Goal: Transaction & Acquisition: Obtain resource

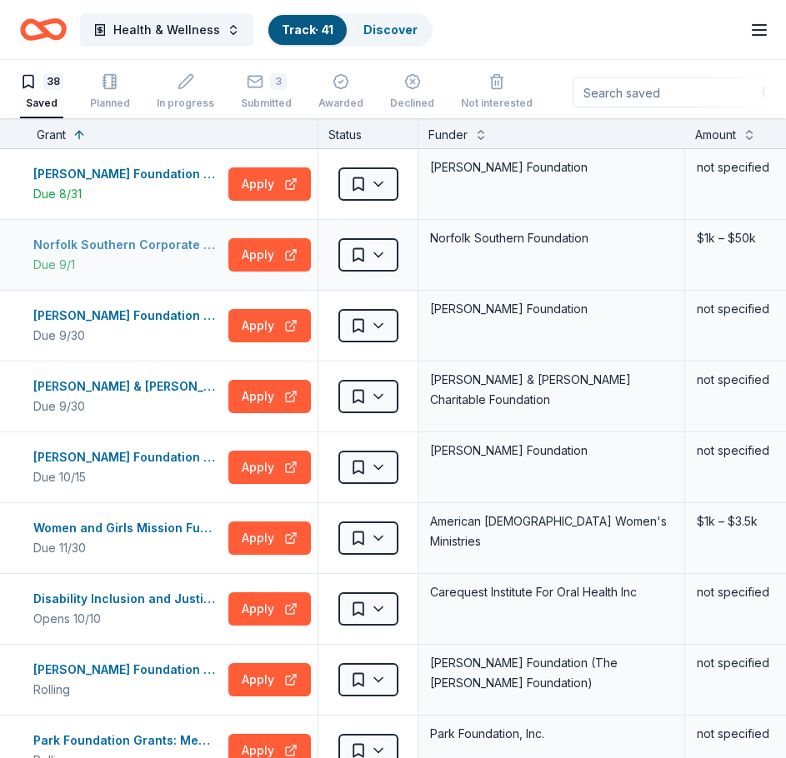
scroll to position [2, 0]
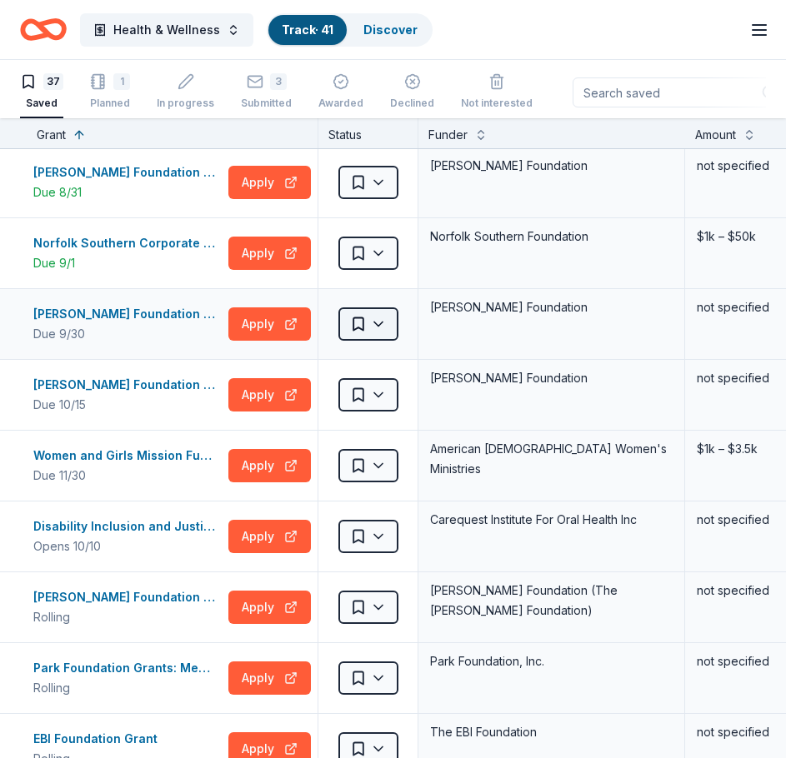
click at [387, 327] on html "Health & Wellness Track · 41 Discover Earn Rewards 37 Saved 1 Planned In progre…" at bounding box center [393, 379] width 786 height 758
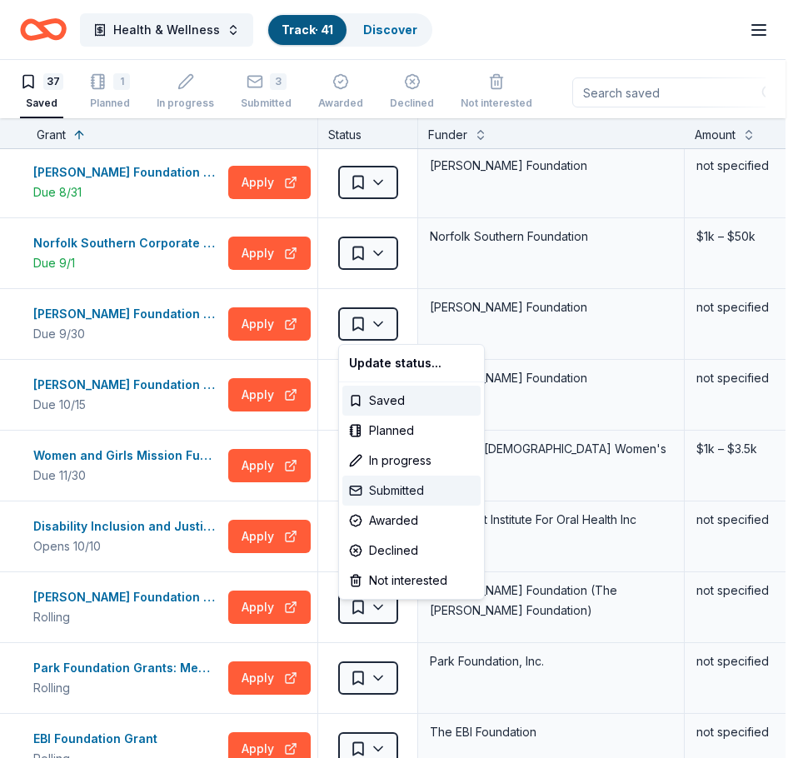
click at [379, 490] on div "Submitted" at bounding box center [411, 491] width 138 height 30
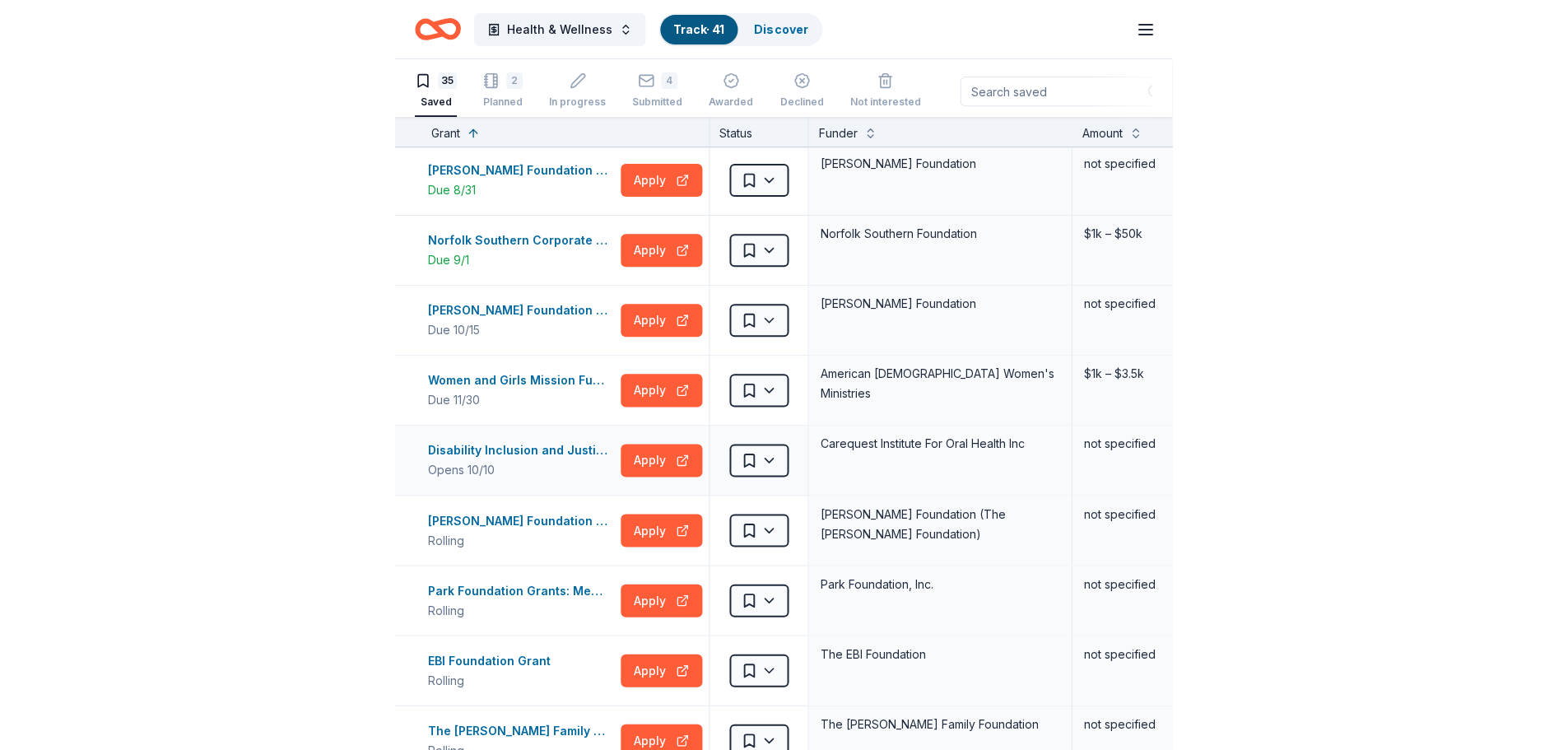
scroll to position [0, 0]
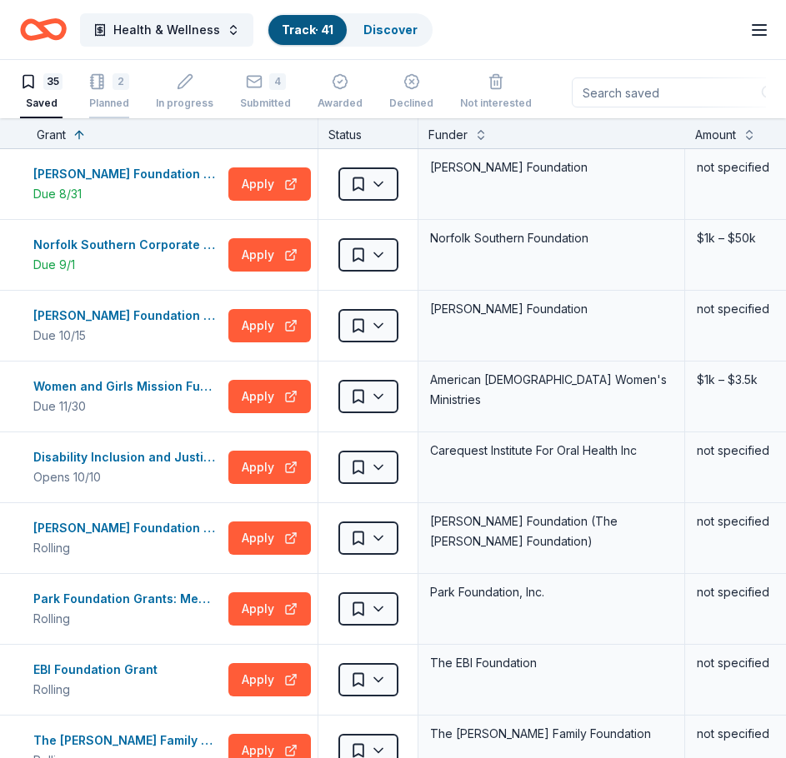
click at [91, 83] on icon "button" at bounding box center [92, 83] width 2 height 0
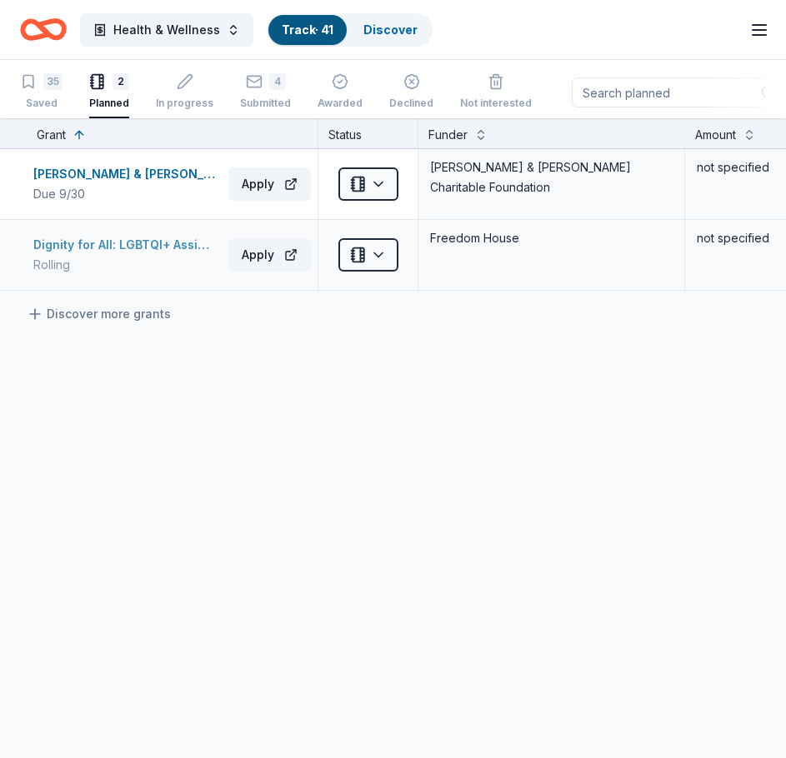
click at [92, 241] on div "Dignity for All: LGBTQI+ Assistance Program" at bounding box center [127, 245] width 188 height 20
click at [77, 169] on div "Robert & Toni Bader Charitable Foundation Grant" at bounding box center [127, 174] width 188 height 20
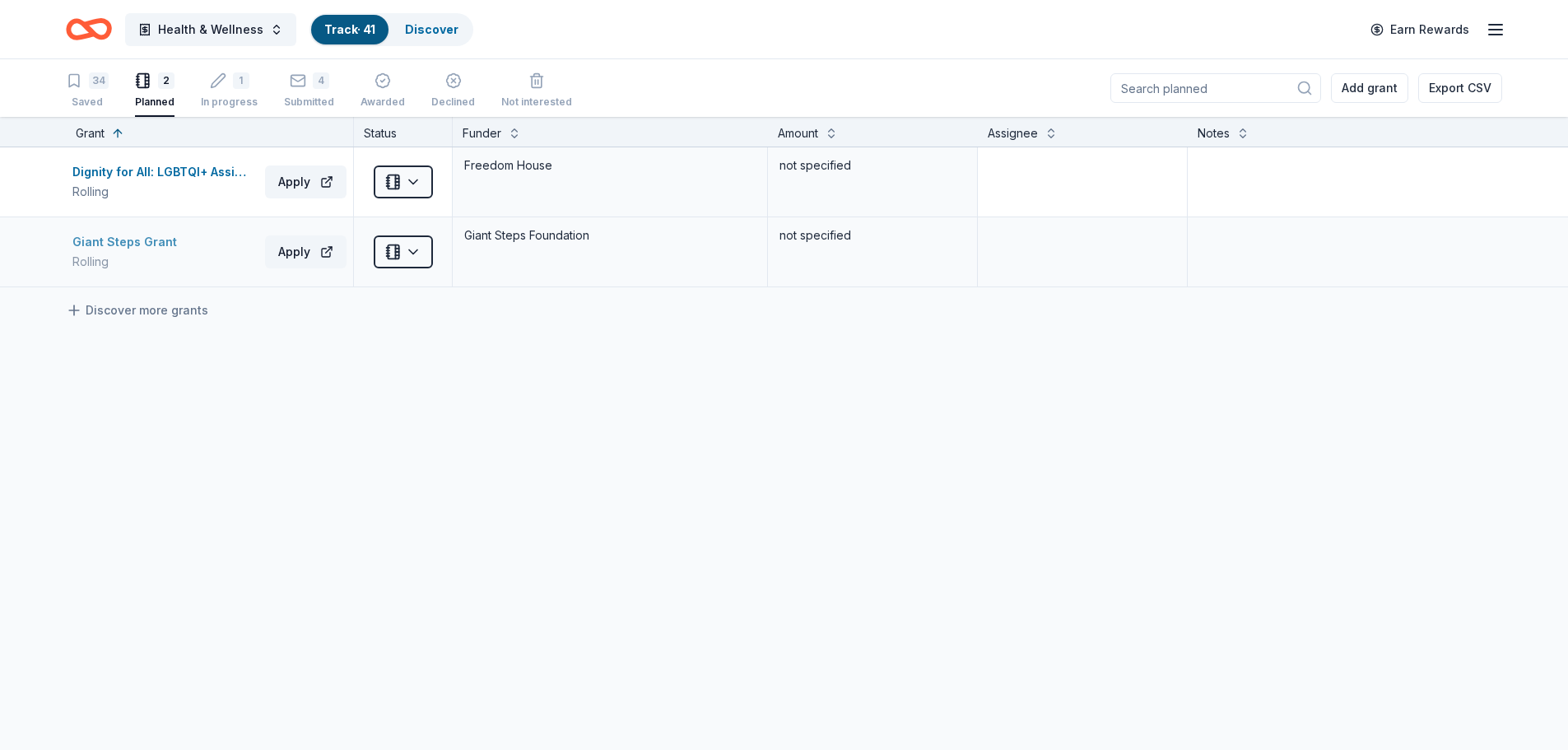
click at [160, 248] on div "Giant Steps Grant" at bounding box center [127, 242] width 111 height 20
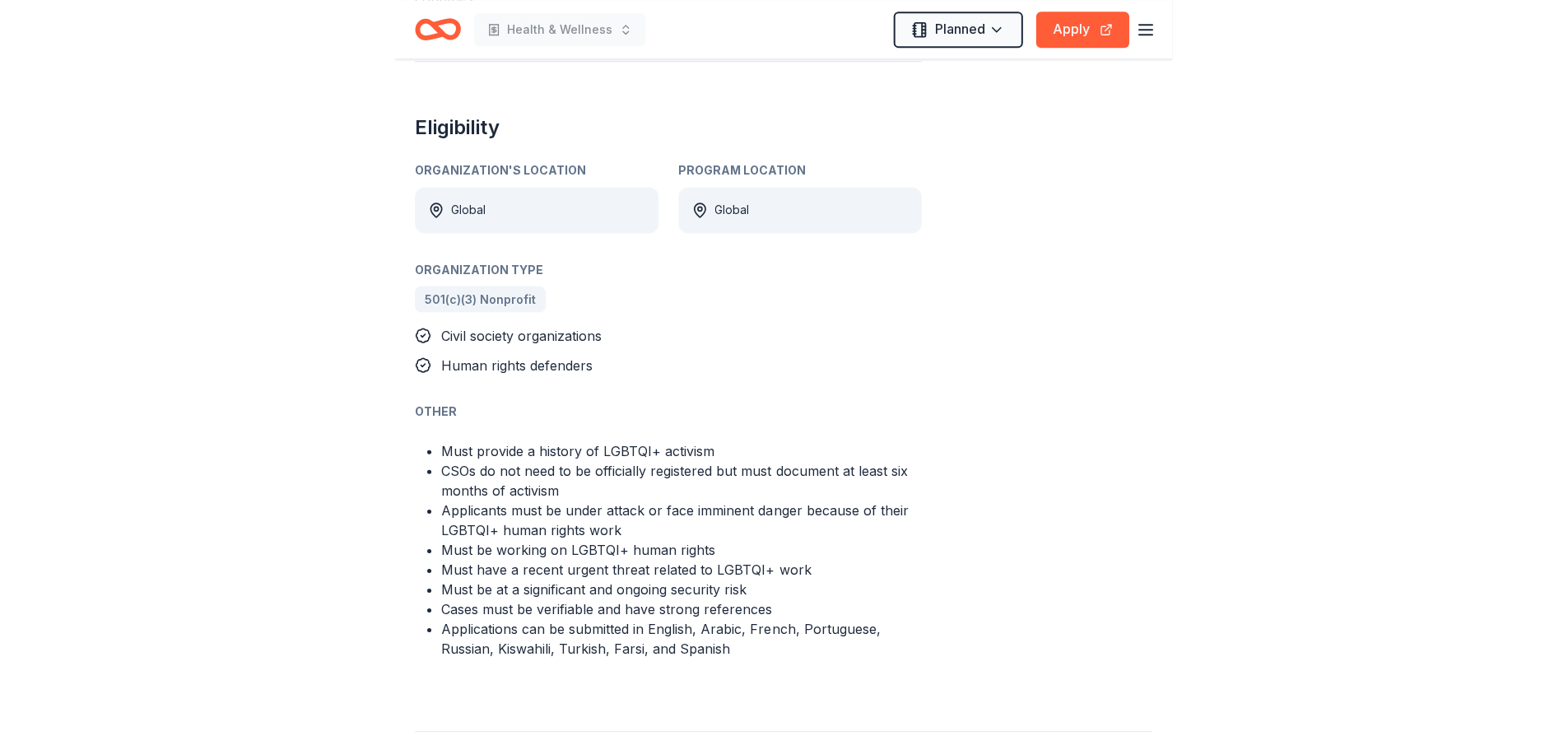
scroll to position [899, 0]
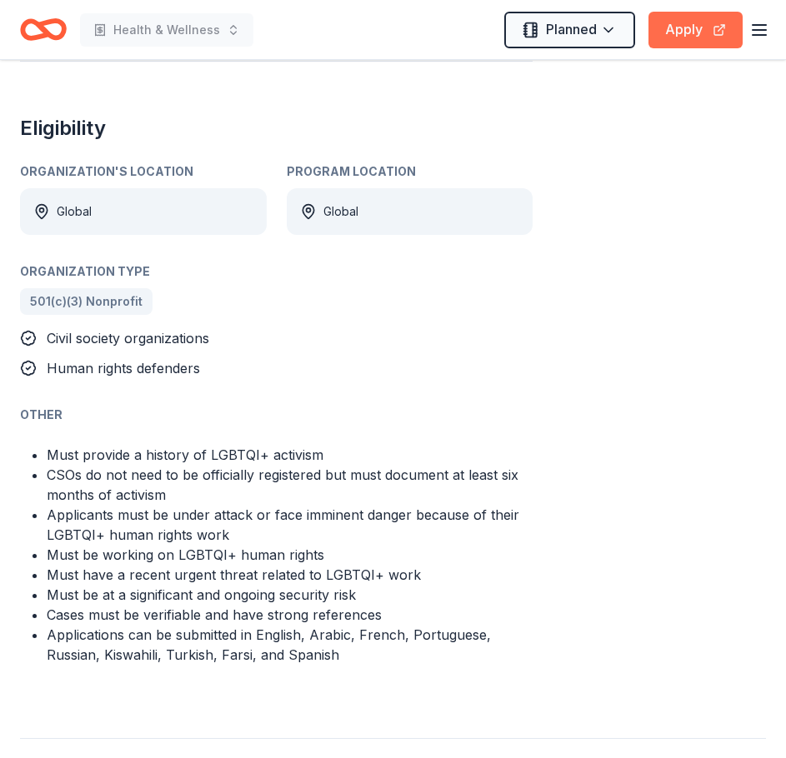
click at [697, 21] on button "Apply" at bounding box center [695, 30] width 94 height 37
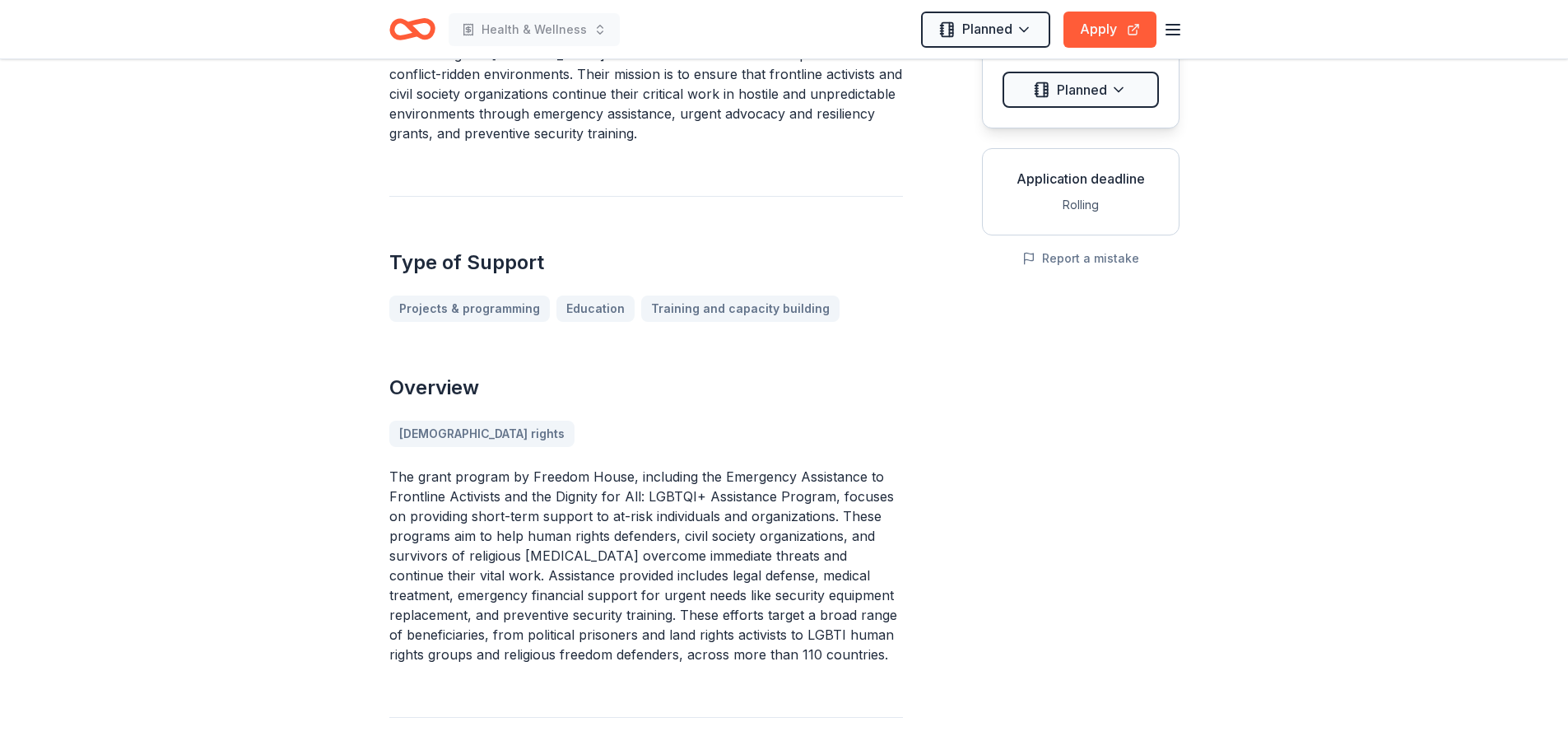
scroll to position [0, 0]
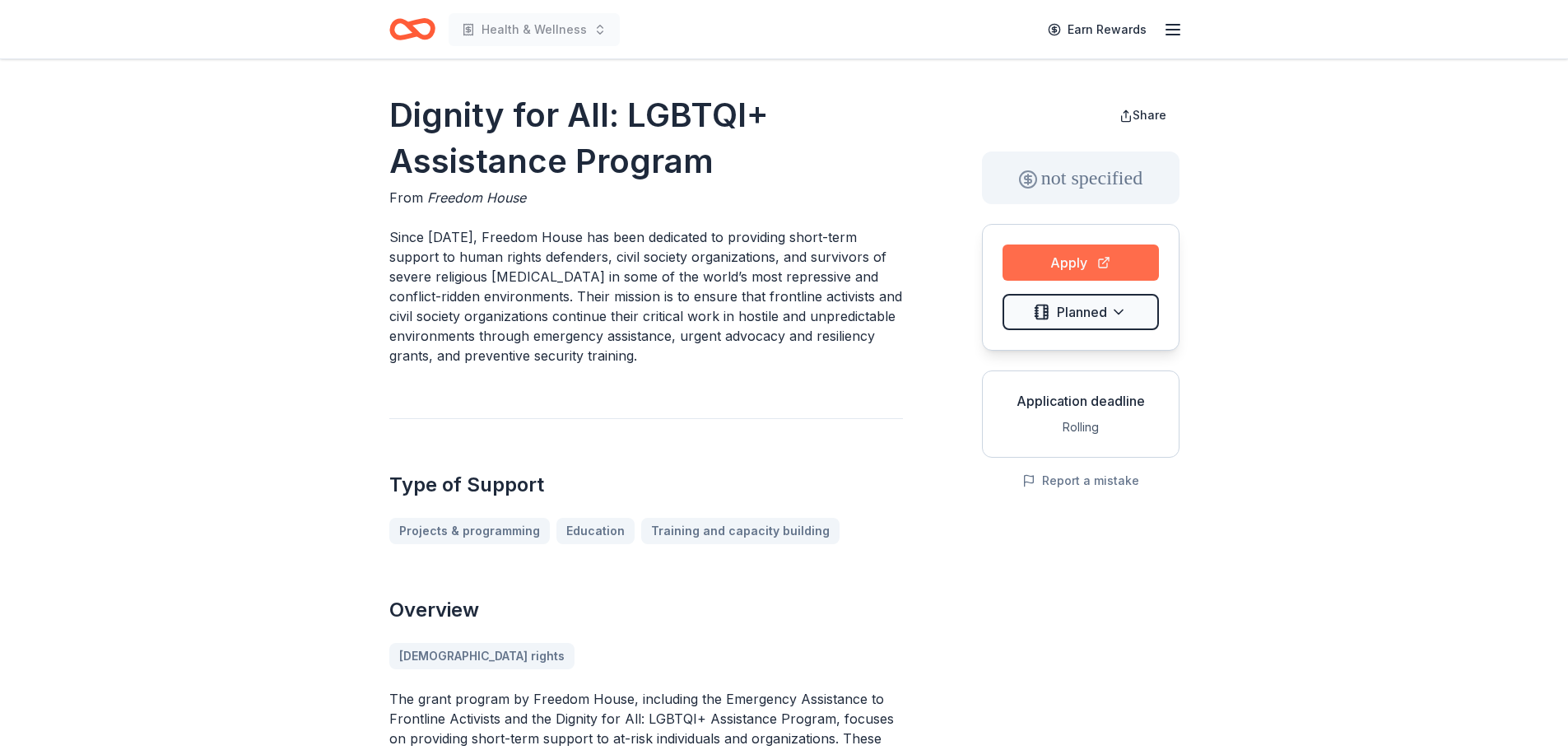
click at [776, 265] on button "Apply" at bounding box center [1081, 262] width 156 height 37
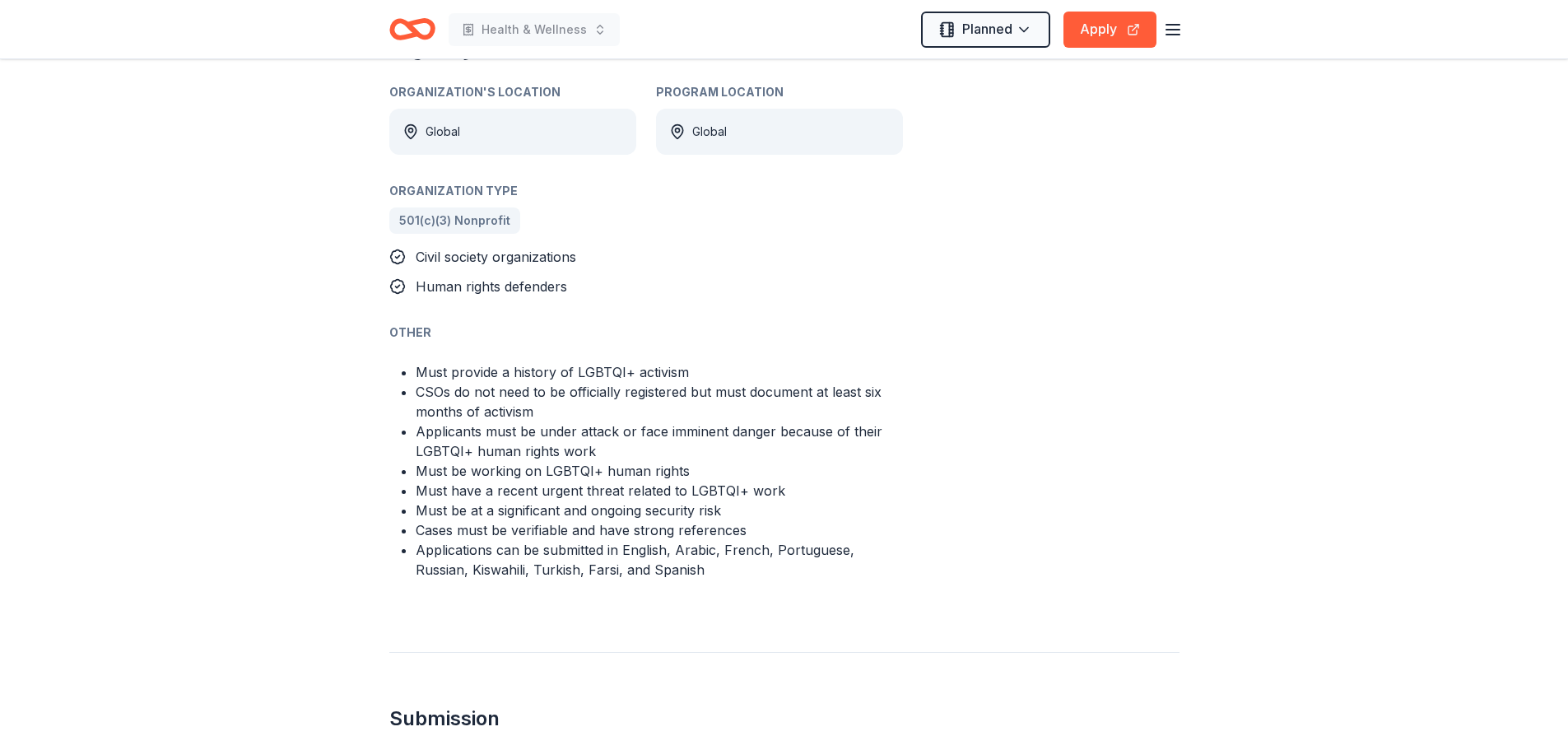
scroll to position [958, 0]
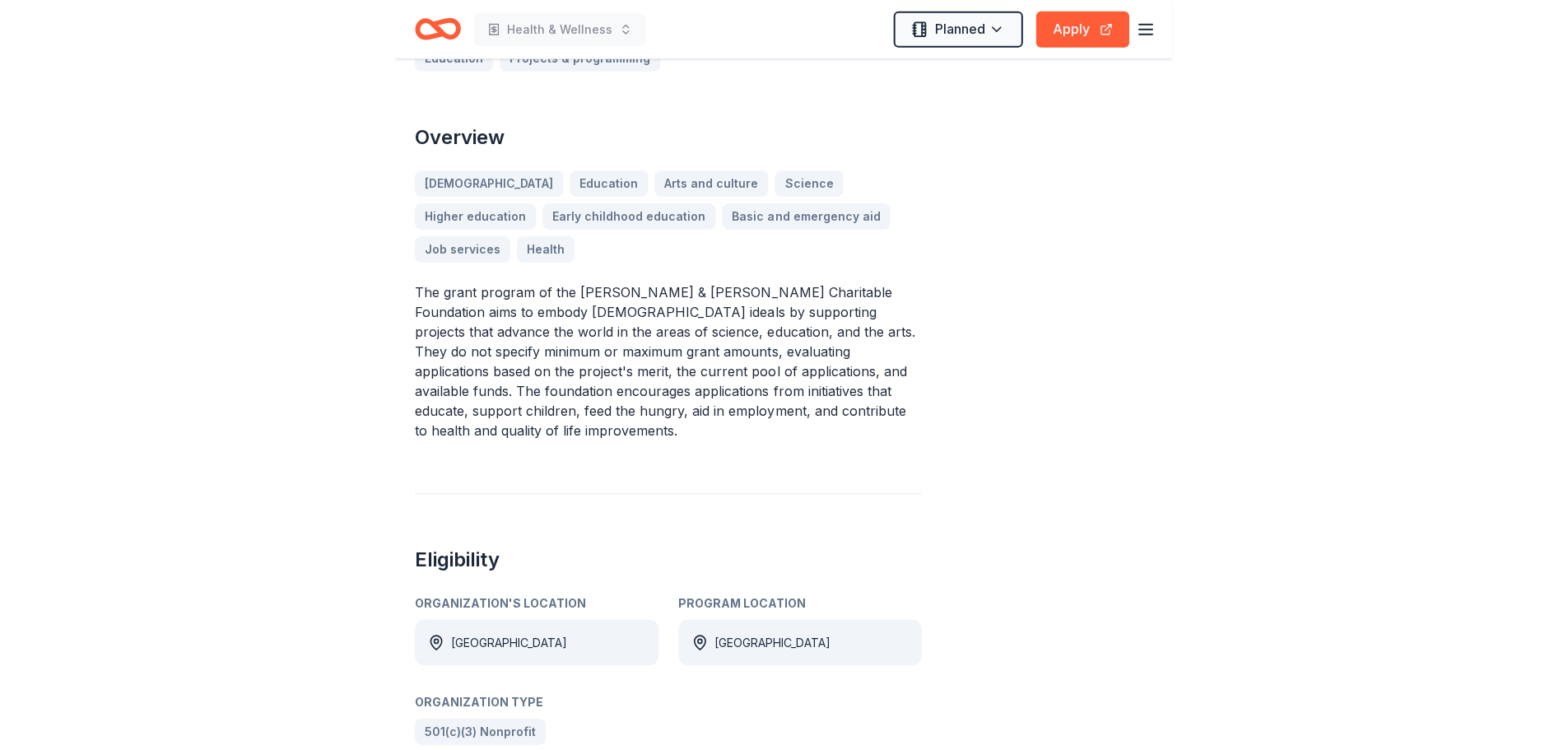
scroll to position [520, 0]
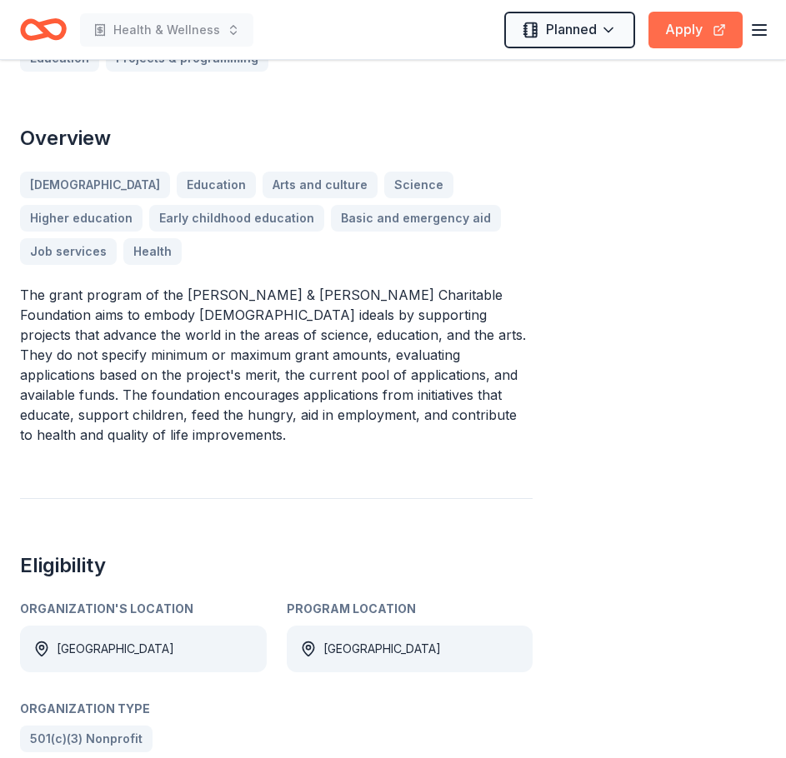
click at [686, 25] on button "Apply" at bounding box center [695, 30] width 94 height 37
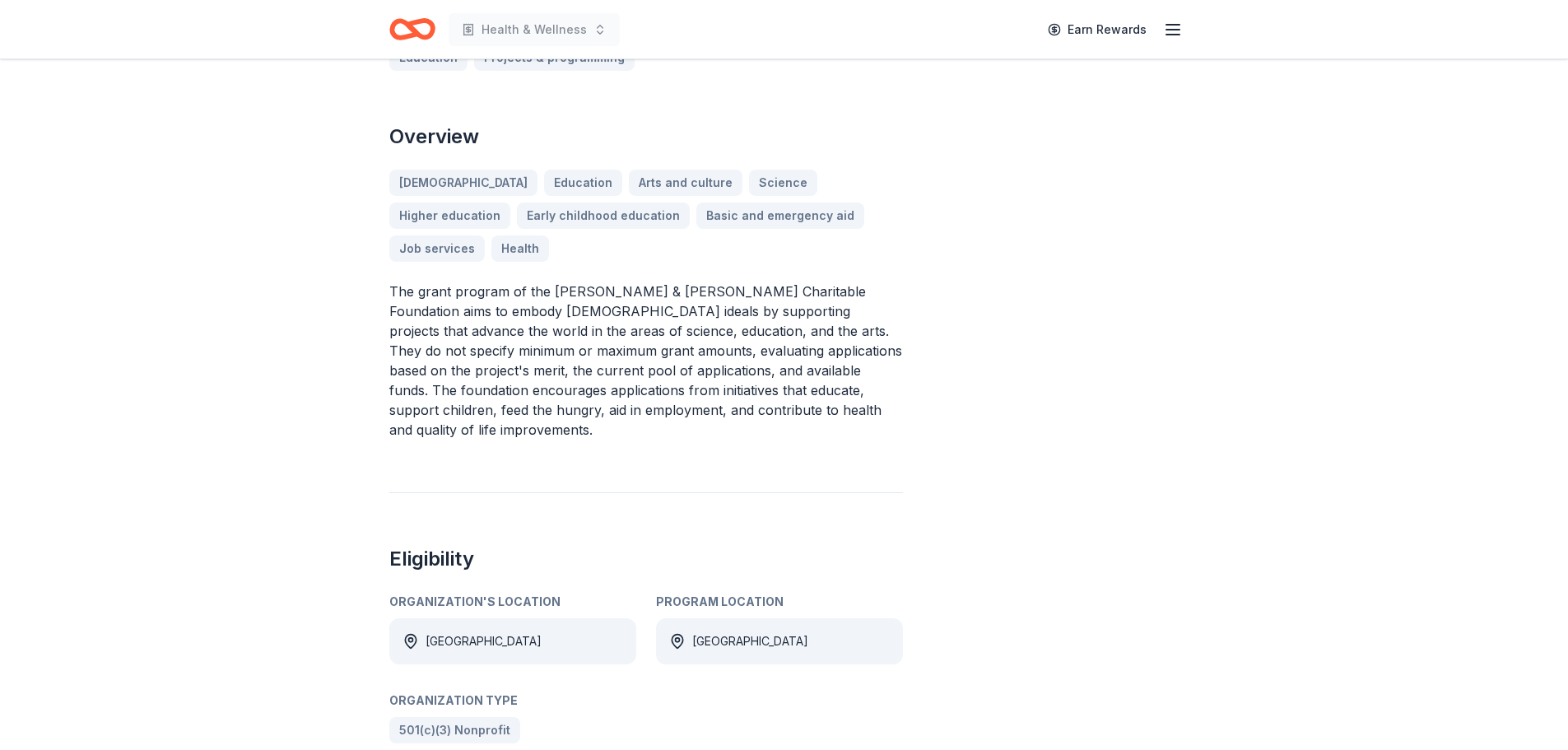
scroll to position [0, 0]
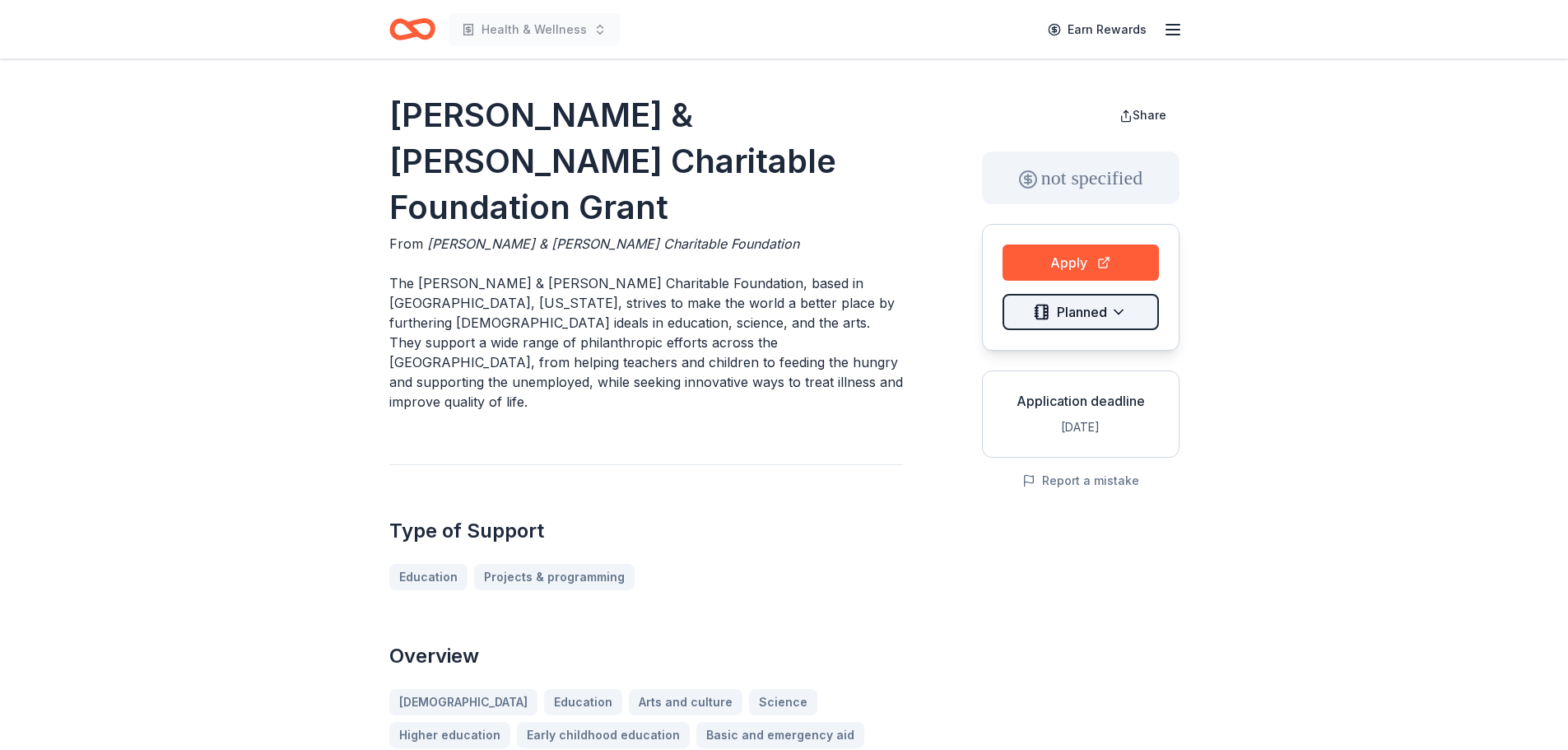
click at [776, 309] on html "Health & Wellness Earn Rewards [PERSON_NAME] & [PERSON_NAME] Charitable Foundat…" at bounding box center [784, 375] width 1568 height 750
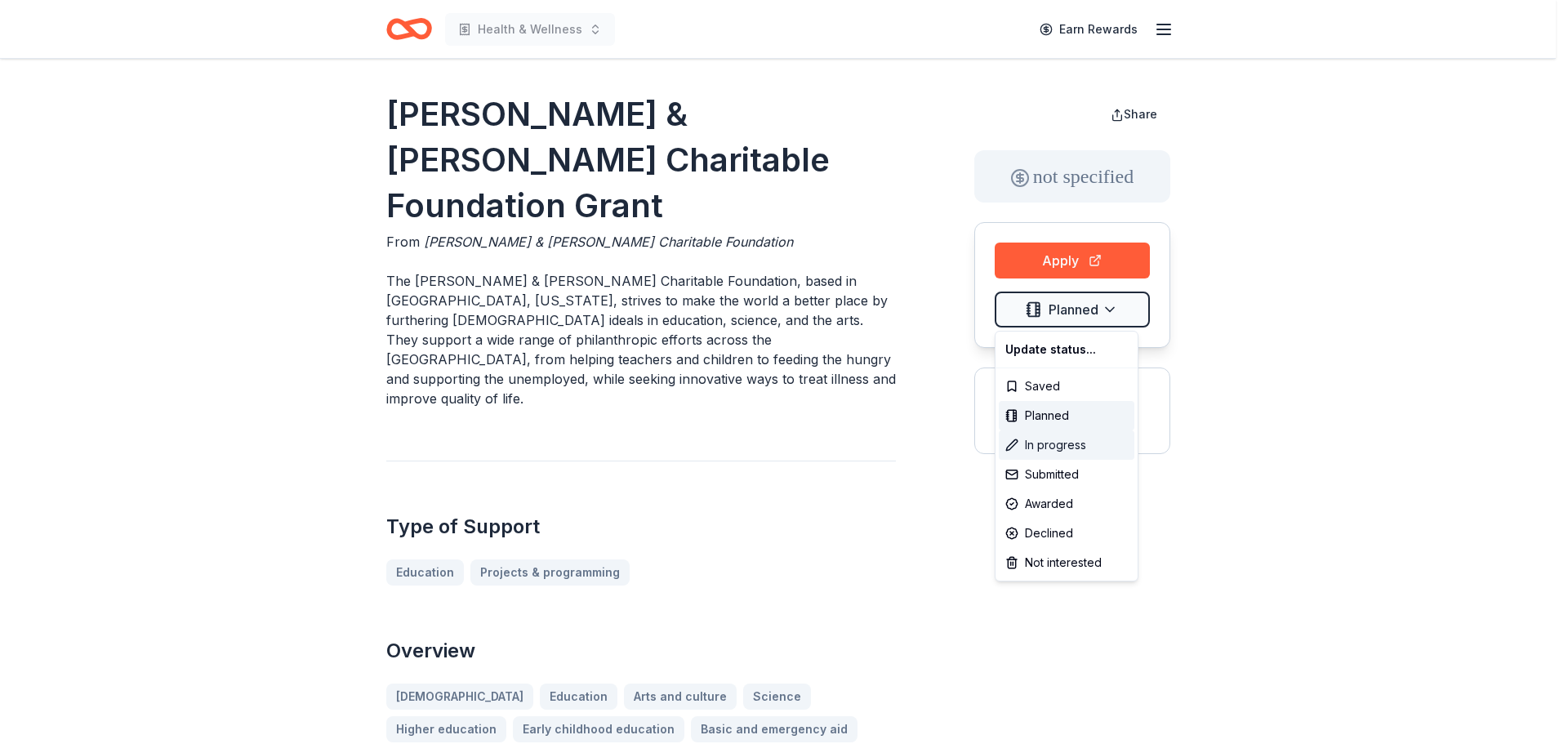
click at [769, 438] on div "In progress" at bounding box center [1066, 445] width 135 height 29
click at [769, 422] on html "Health & Wellness Earn Rewards Robert & Toni Bader Charitable Foundation Grant …" at bounding box center [784, 372] width 1568 height 744
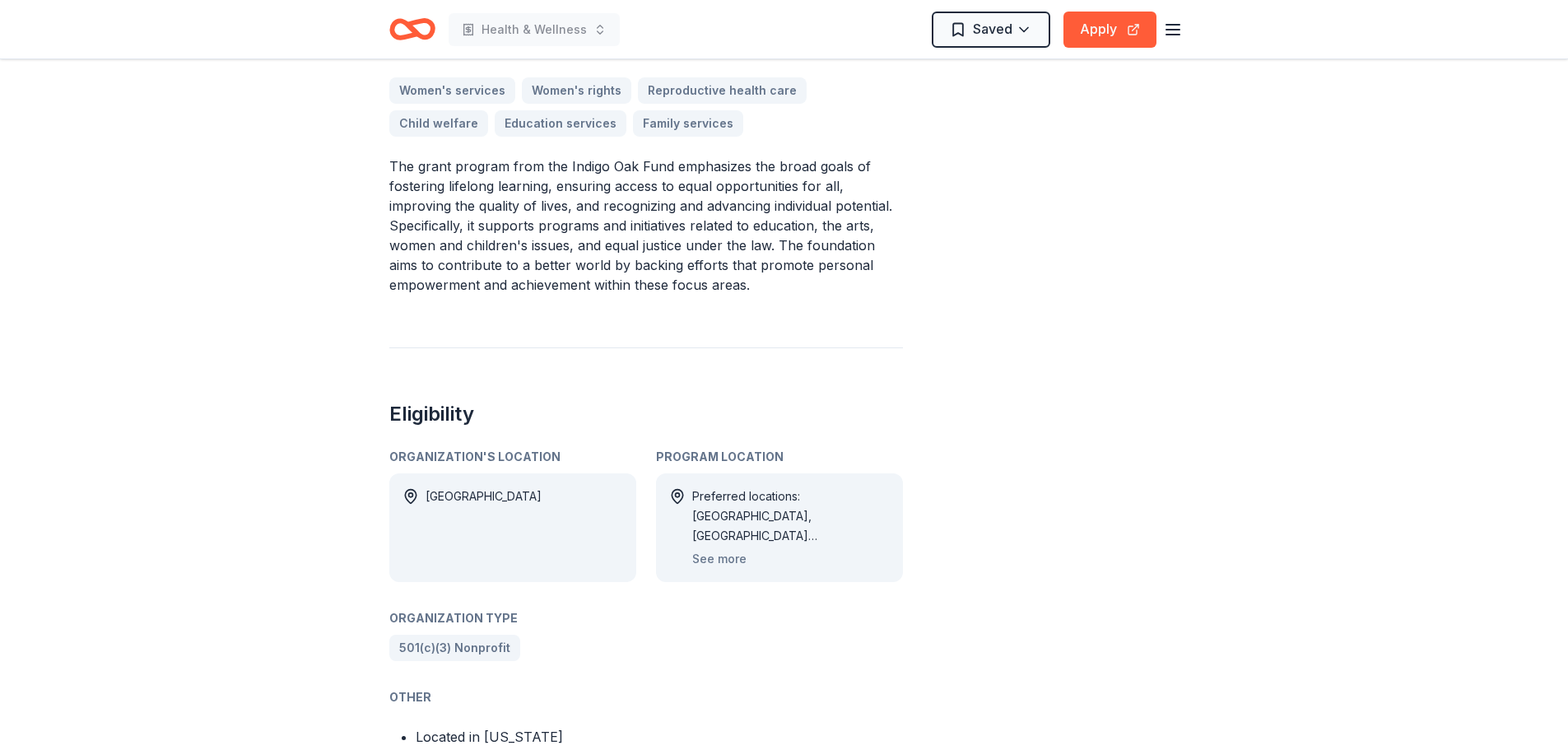
scroll to position [546, 0]
click at [714, 558] on button "See more" at bounding box center [719, 558] width 54 height 20
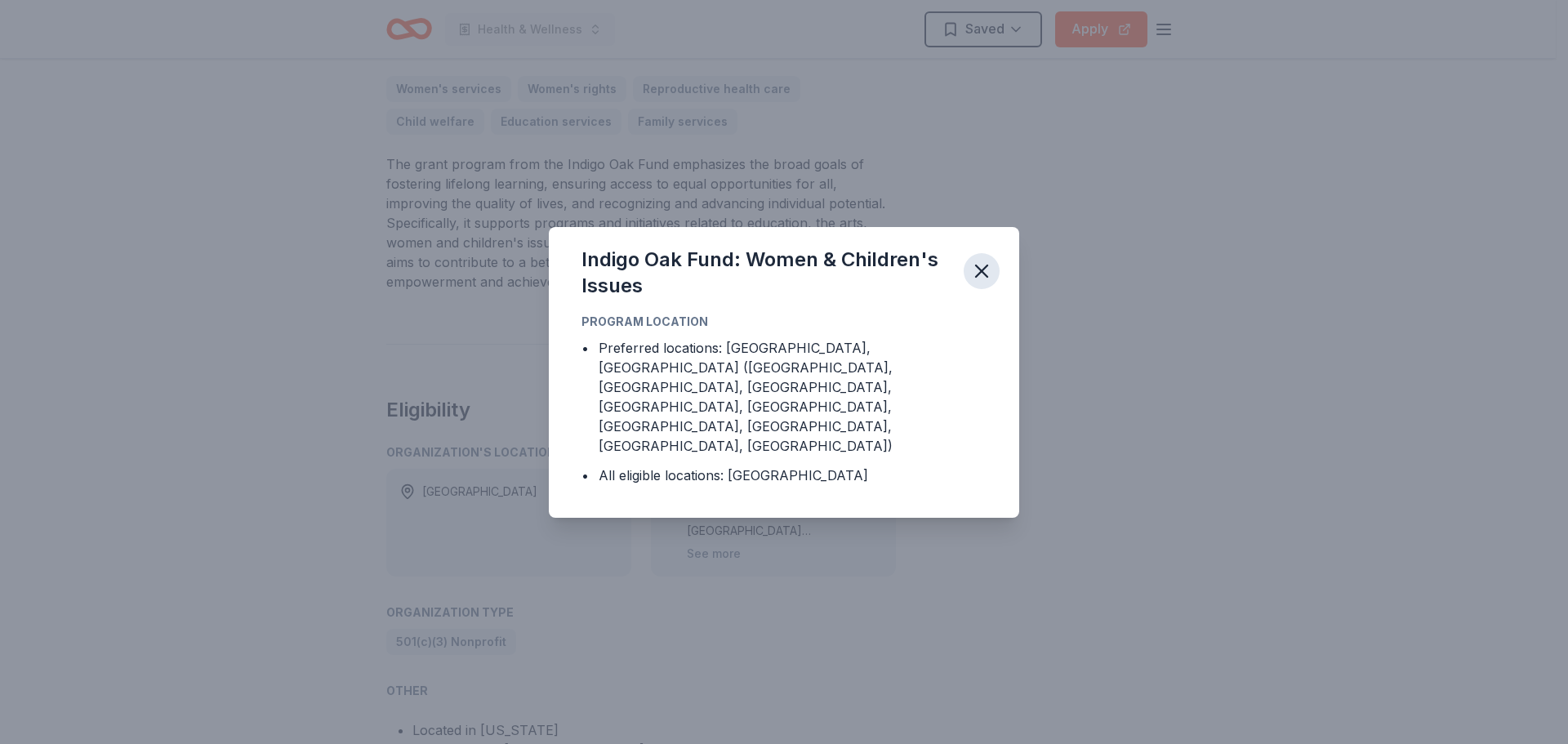
click at [985, 282] on icon "button" at bounding box center [981, 271] width 23 height 23
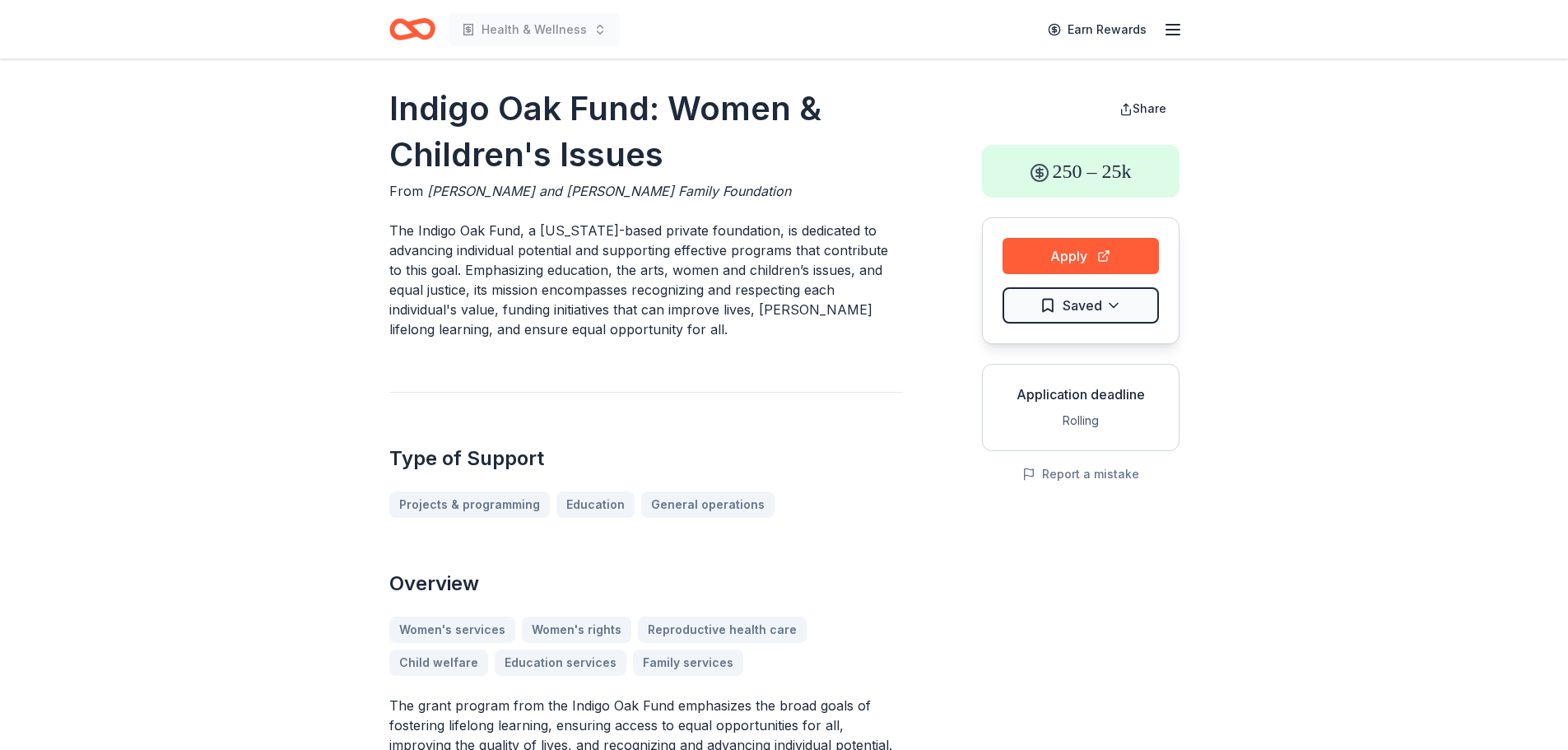
scroll to position [0, 0]
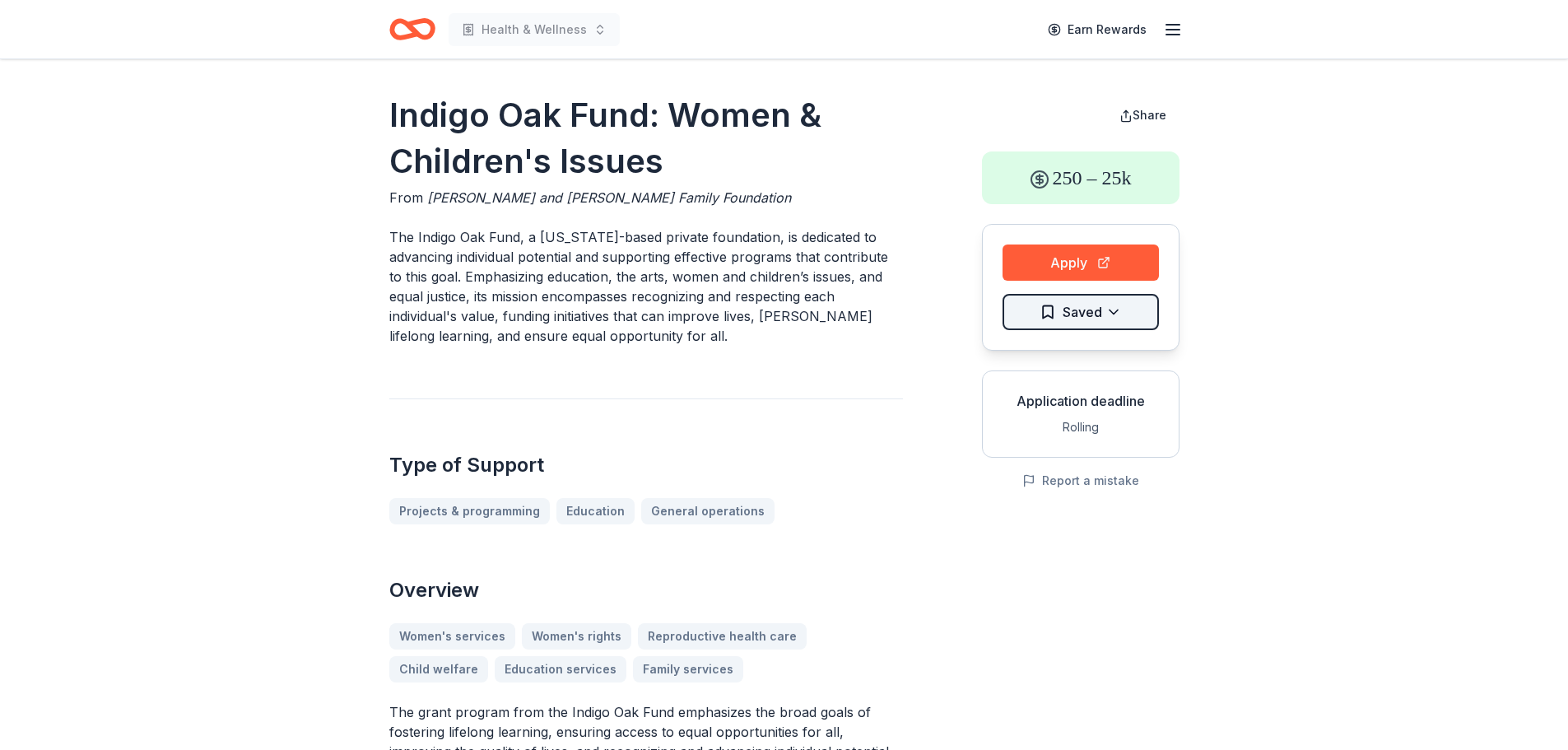
click at [1114, 311] on html "Health & Wellness Earn Rewards Indigo Oak Fund: Women & Children's Issues From …" at bounding box center [784, 375] width 1568 height 750
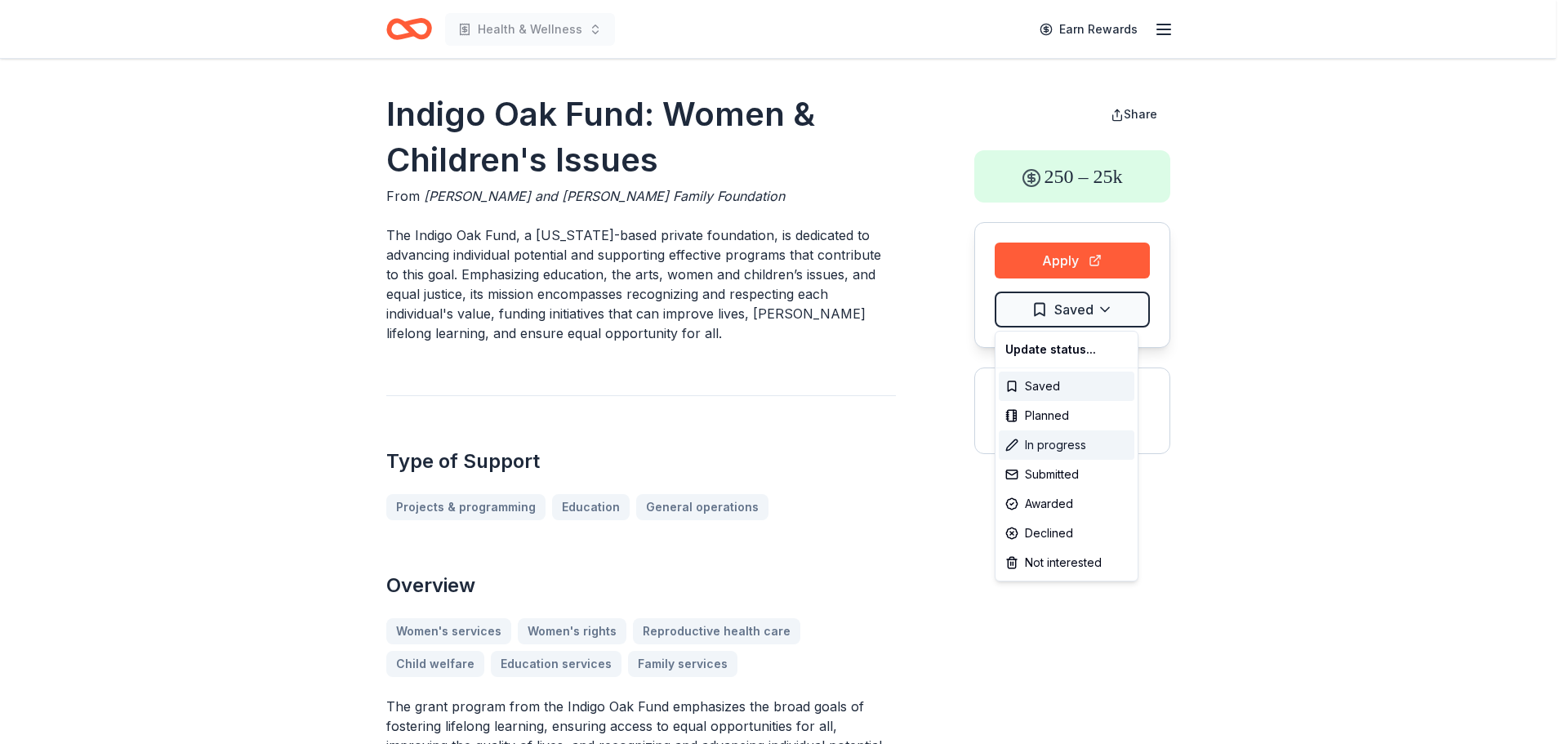
click at [1068, 446] on div "In progress" at bounding box center [1066, 445] width 135 height 29
drag, startPoint x: 1065, startPoint y: 414, endPoint x: 1040, endPoint y: 379, distance: 43.0
click at [1040, 379] on div "Update status... Saved Planned In progress Submitted Awarded Declined Not inter…" at bounding box center [1066, 456] width 144 height 251
click at [1040, 379] on div "Saved" at bounding box center [1066, 386] width 135 height 29
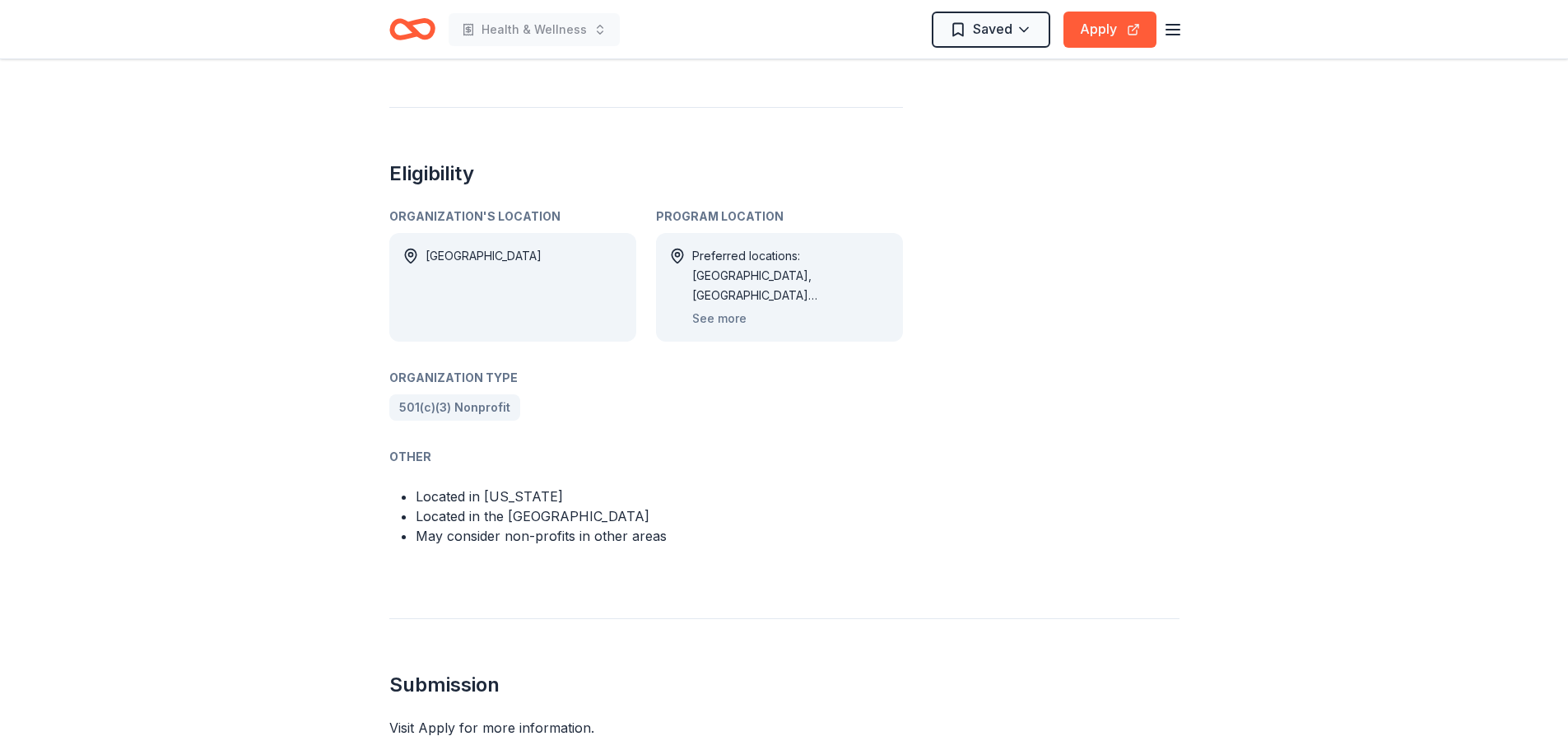
scroll to position [622, 0]
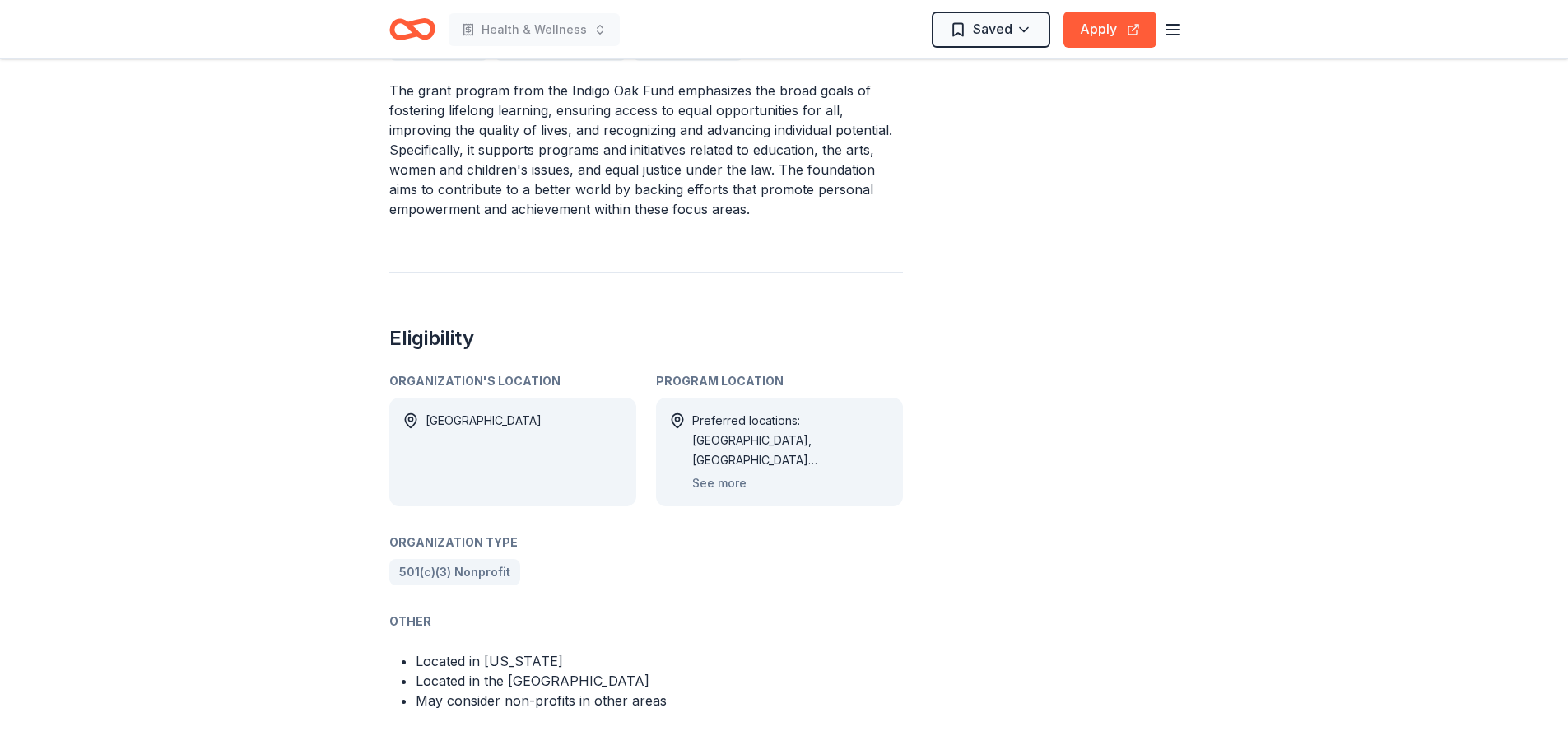
click at [894, 429] on div "Preferred locations: CO, CA (Alameda County, Contra Costa County, Marin County,…" at bounding box center [780, 452] width 247 height 109
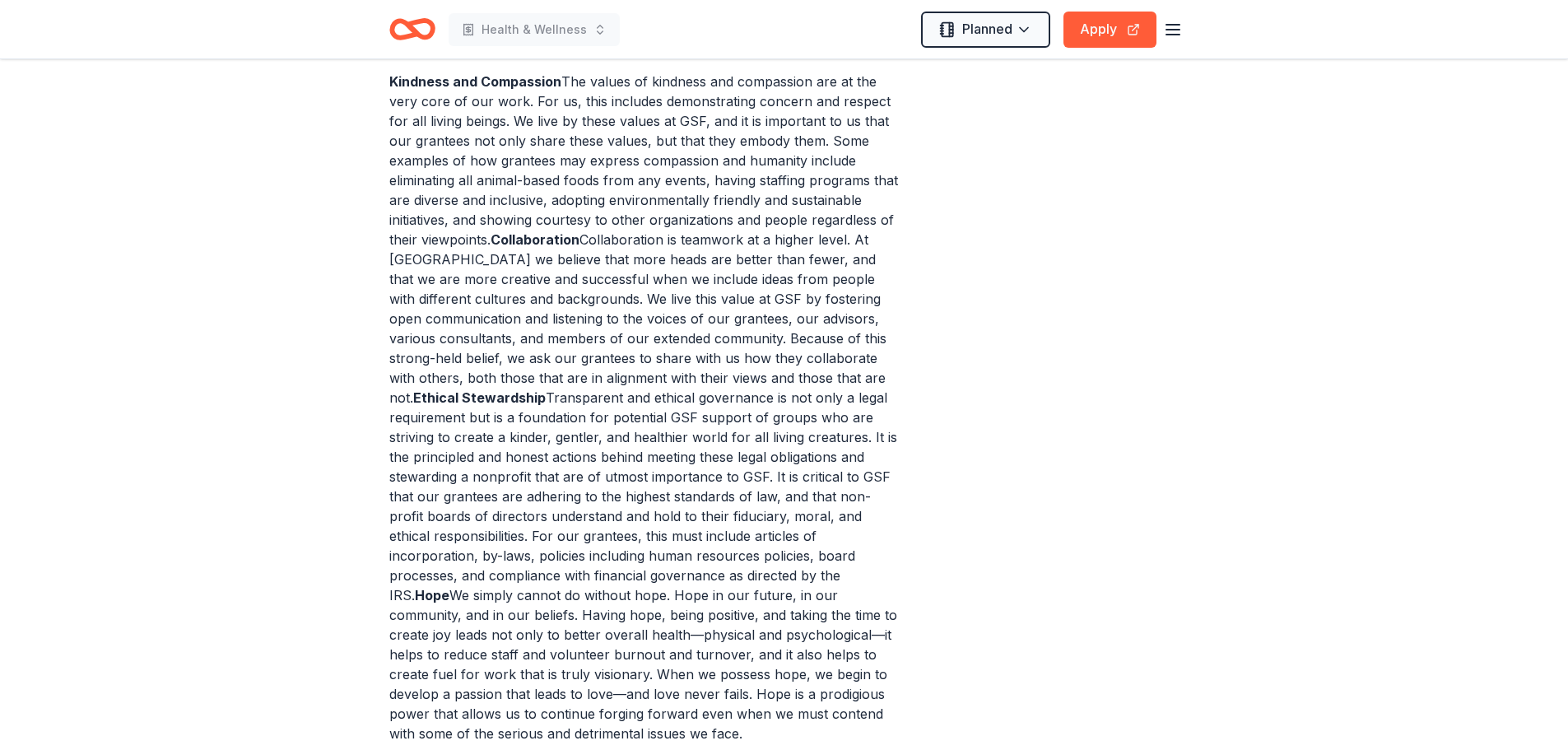
scroll to position [578, 0]
click at [1118, 27] on button "Apply" at bounding box center [1110, 30] width 93 height 37
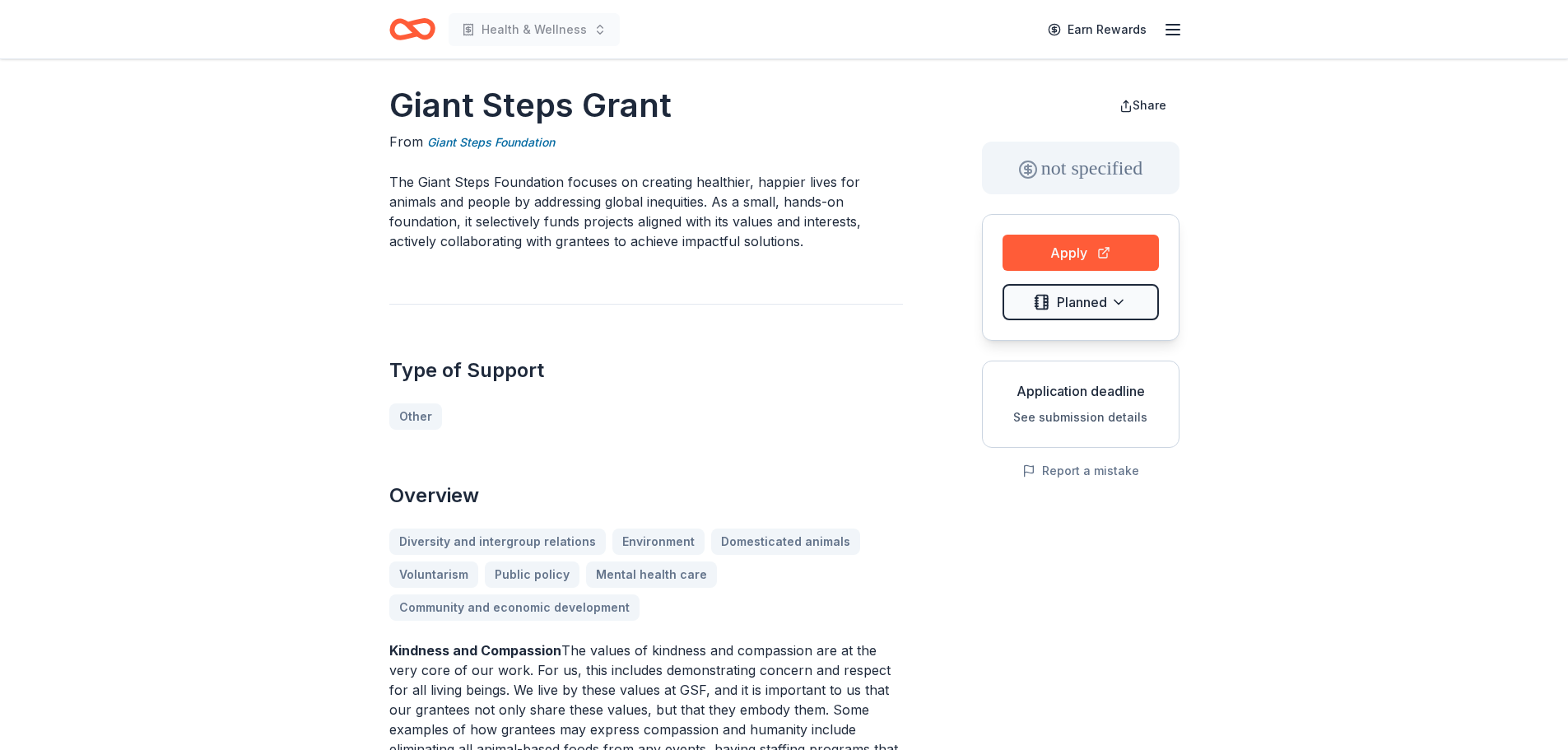
scroll to position [9, 0]
